Goal: Book appointment/travel/reservation

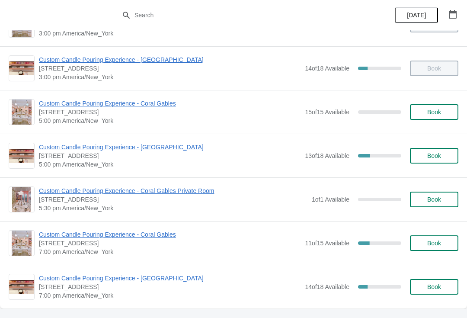
scroll to position [340, 0]
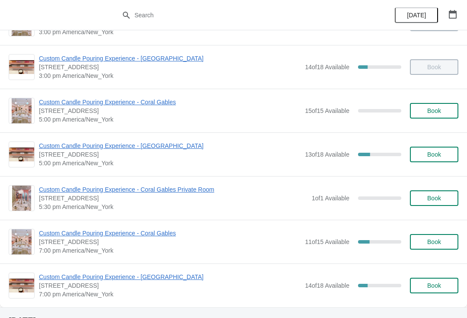
click at [144, 144] on span "Custom Candle Pouring Experience - [GEOGRAPHIC_DATA]" at bounding box center [169, 145] width 261 height 9
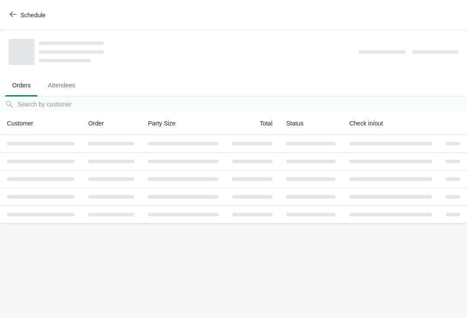
scroll to position [0, 0]
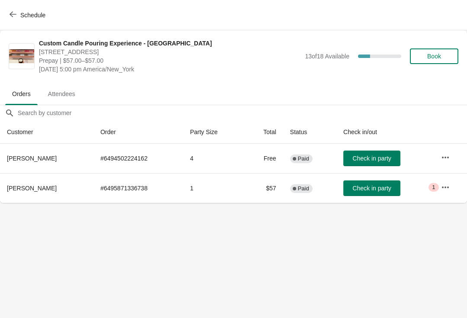
click at [15, 13] on icon "button" at bounding box center [13, 14] width 7 height 7
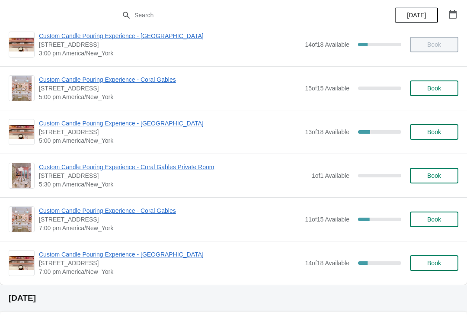
scroll to position [364, 0]
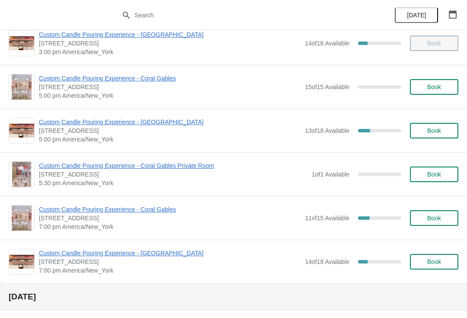
click at [108, 256] on span "Custom Candle Pouring Experience - [GEOGRAPHIC_DATA]" at bounding box center [169, 252] width 261 height 9
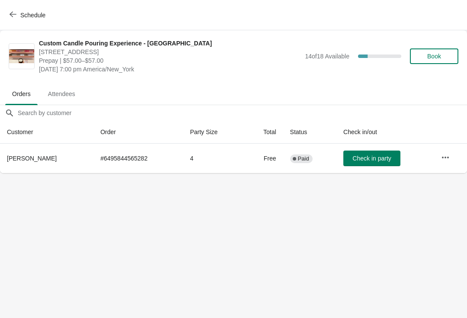
click at [22, 15] on span "Schedule" at bounding box center [32, 15] width 25 height 7
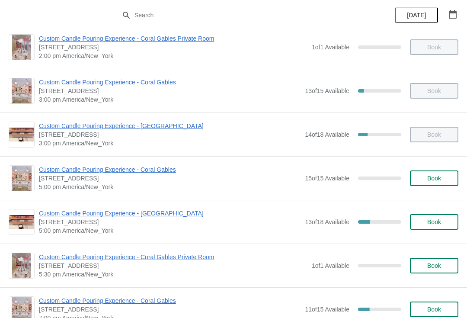
scroll to position [266, 0]
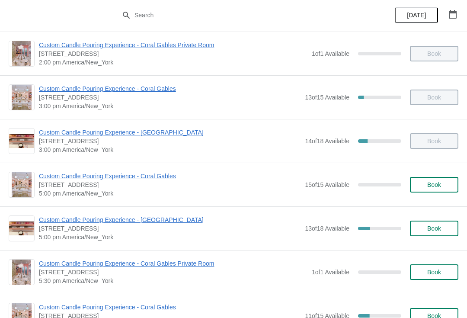
click at [169, 216] on span "Custom Candle Pouring Experience - [GEOGRAPHIC_DATA]" at bounding box center [169, 219] width 261 height 9
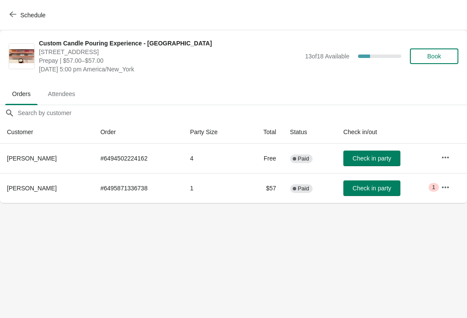
scroll to position [0, 0]
click at [372, 186] on span "Check in party" at bounding box center [371, 187] width 38 height 7
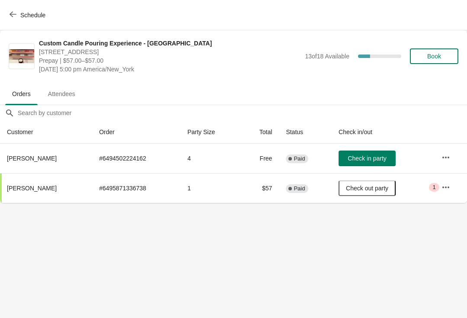
click at [434, 57] on span "Book" at bounding box center [434, 56] width 14 height 7
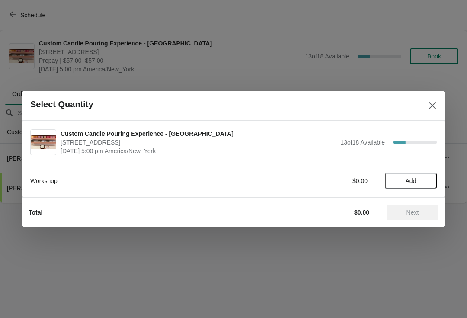
click at [403, 184] on span "Add" at bounding box center [410, 180] width 36 height 7
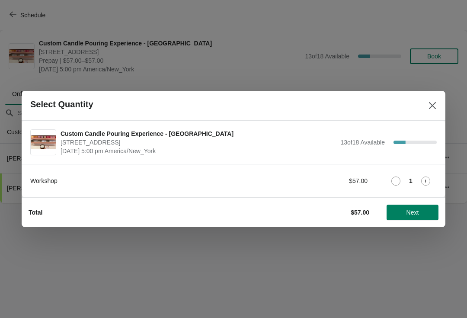
click at [422, 185] on icon at bounding box center [425, 180] width 9 height 9
click at [407, 217] on button "Next" at bounding box center [412, 212] width 52 height 16
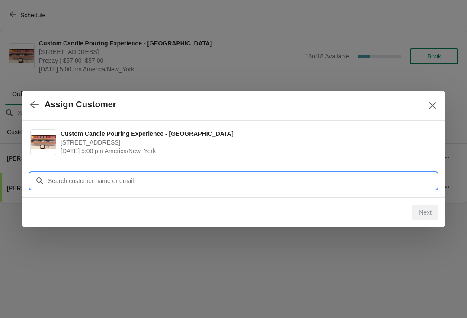
click at [375, 182] on input "Customer" at bounding box center [242, 181] width 389 height 16
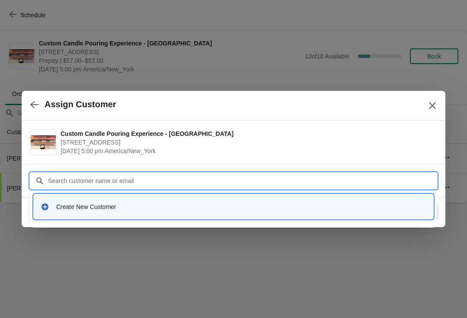
click at [198, 207] on div "Create New Customer" at bounding box center [241, 206] width 370 height 9
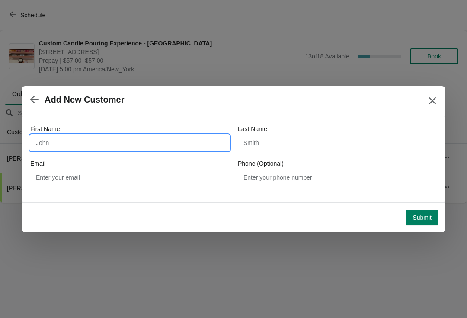
click at [156, 149] on input "First Name" at bounding box center [129, 143] width 199 height 16
type input "Walk"
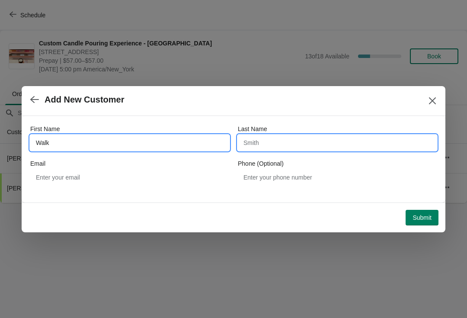
click at [289, 146] on input "Last Name" at bounding box center [337, 143] width 199 height 16
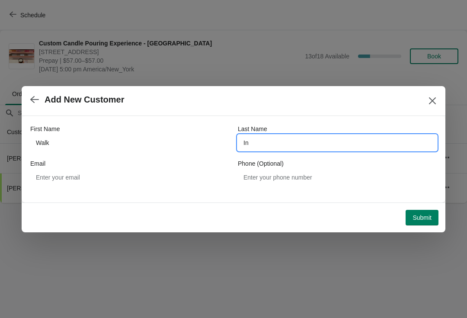
type input "In"
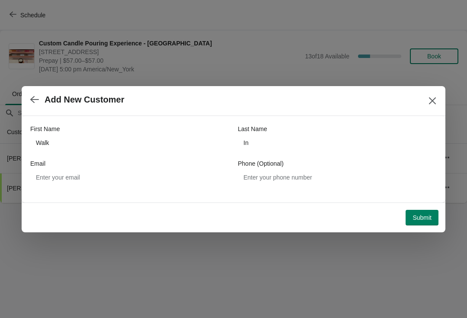
click at [410, 224] on button "Submit" at bounding box center [421, 218] width 33 height 16
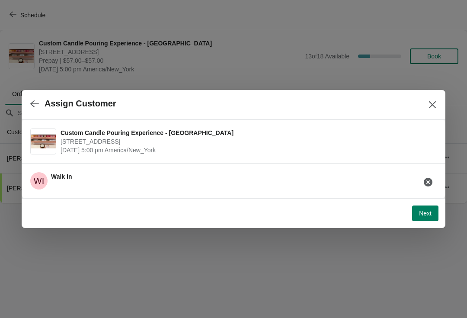
click at [426, 219] on button "Next" at bounding box center [425, 213] width 26 height 16
select select "Friend"
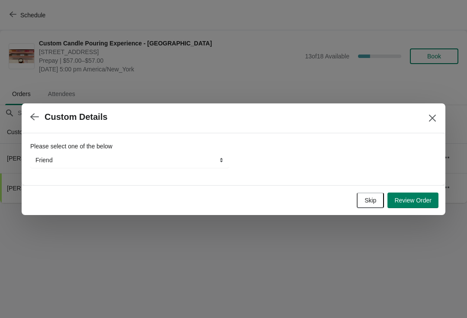
click at [375, 207] on button "Skip" at bounding box center [369, 200] width 27 height 16
